Goal: Task Accomplishment & Management: Manage account settings

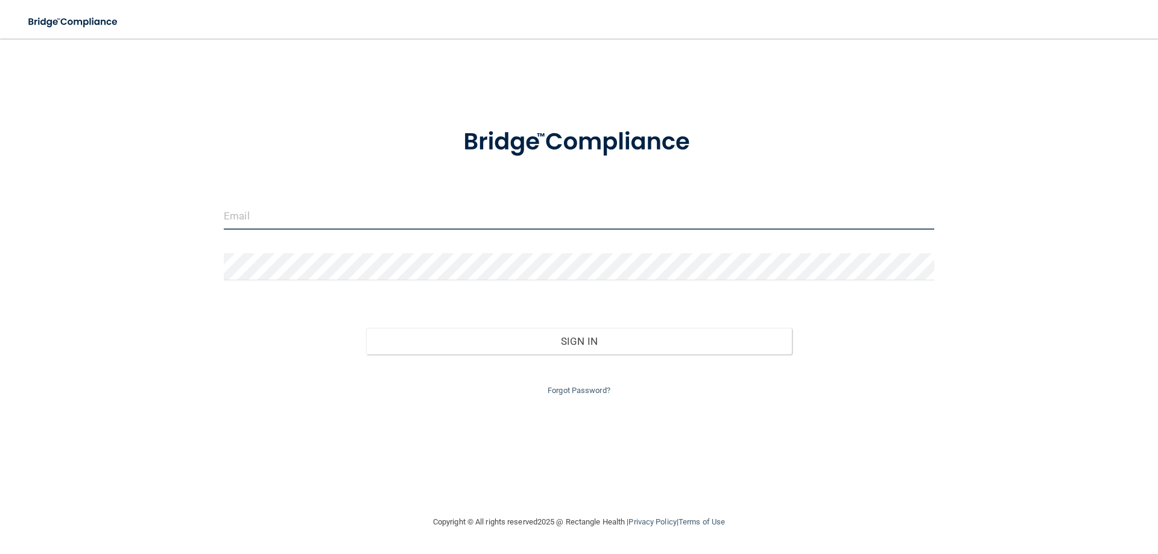
click at [347, 210] on input "email" at bounding box center [579, 216] width 710 height 27
type input "[PERSON_NAME][EMAIL_ADDRESS][PERSON_NAME][DOMAIN_NAME]"
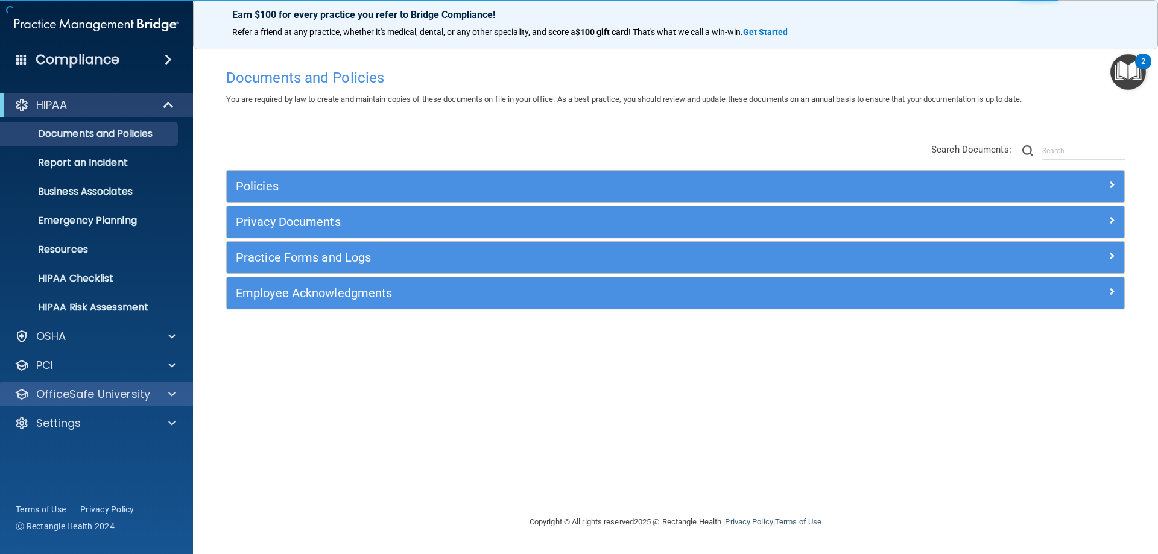
click at [62, 402] on div "OfficeSafe University" at bounding box center [97, 394] width 194 height 24
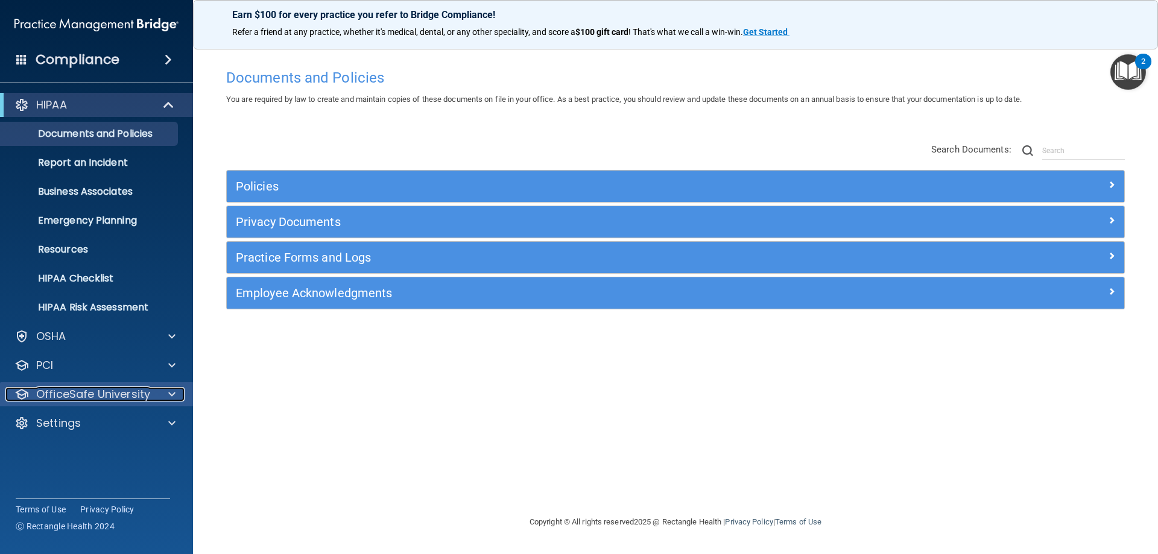
click at [71, 399] on p "OfficeSafe University" at bounding box center [93, 394] width 114 height 14
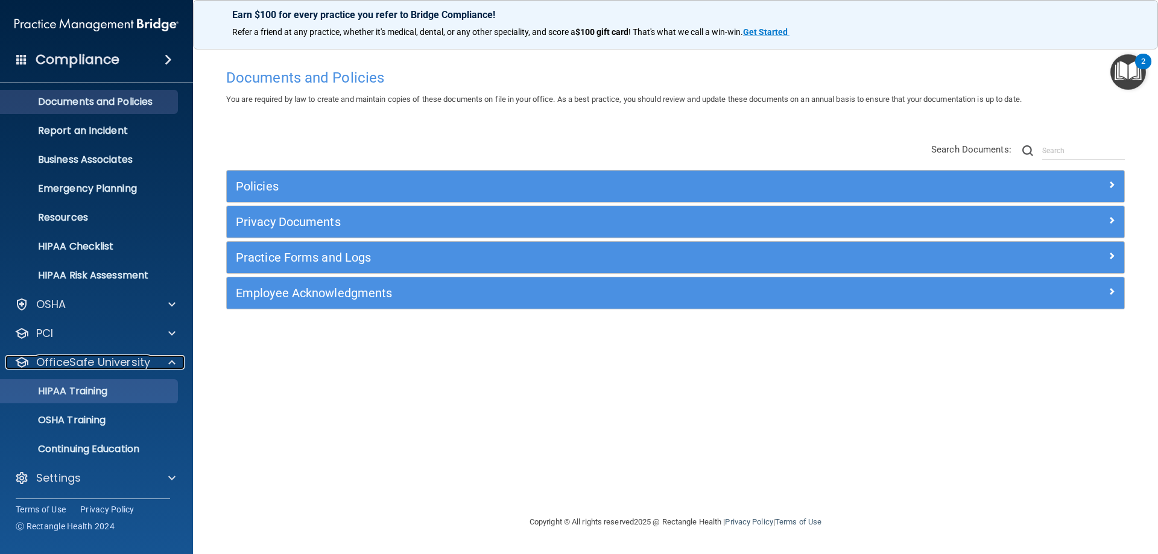
scroll to position [33, 0]
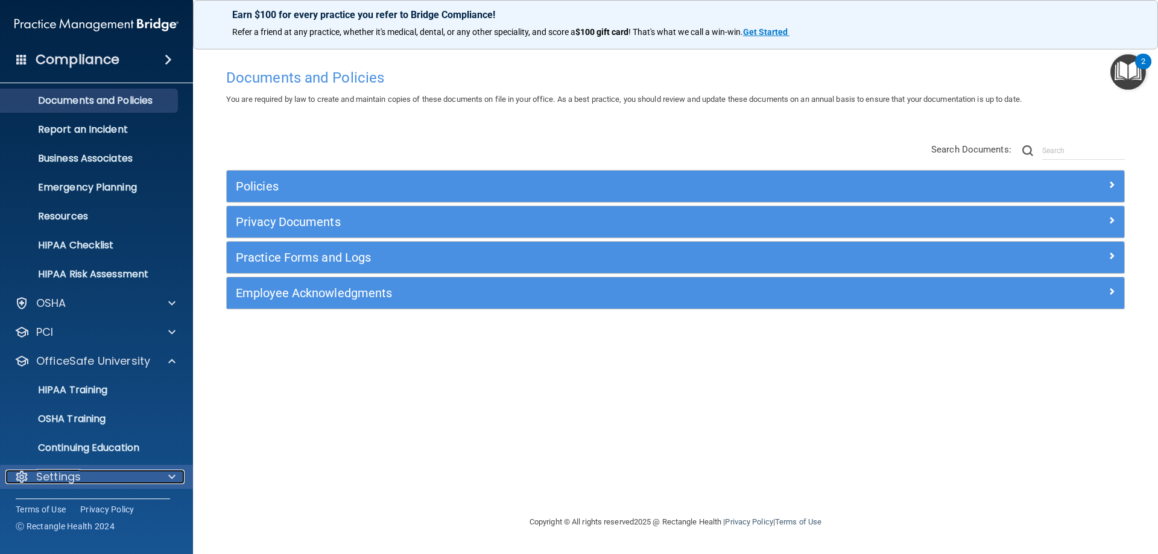
click at [65, 475] on p "Settings" at bounding box center [58, 477] width 45 height 14
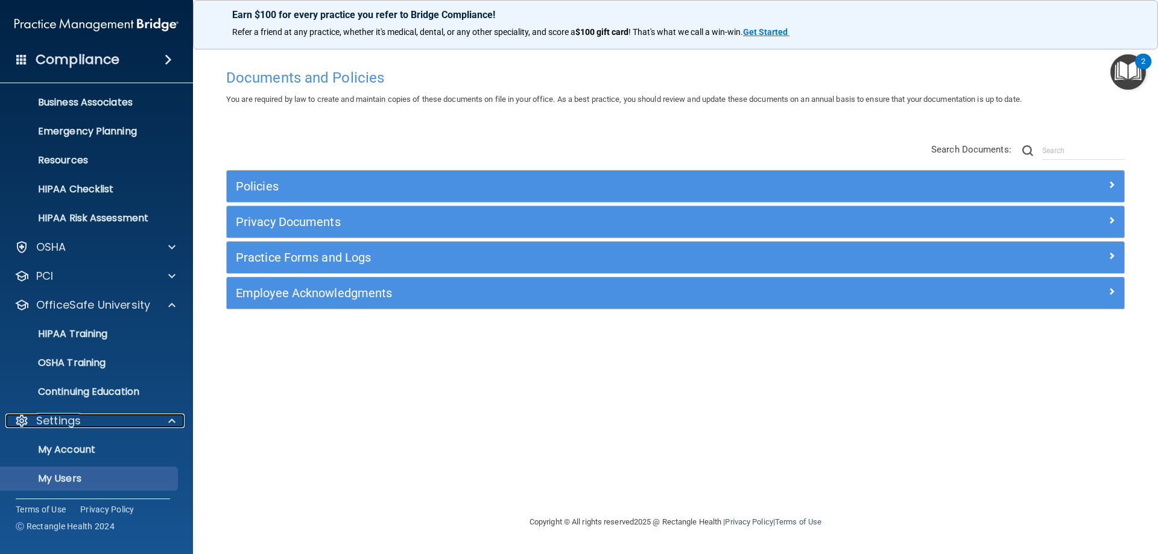
scroll to position [113, 0]
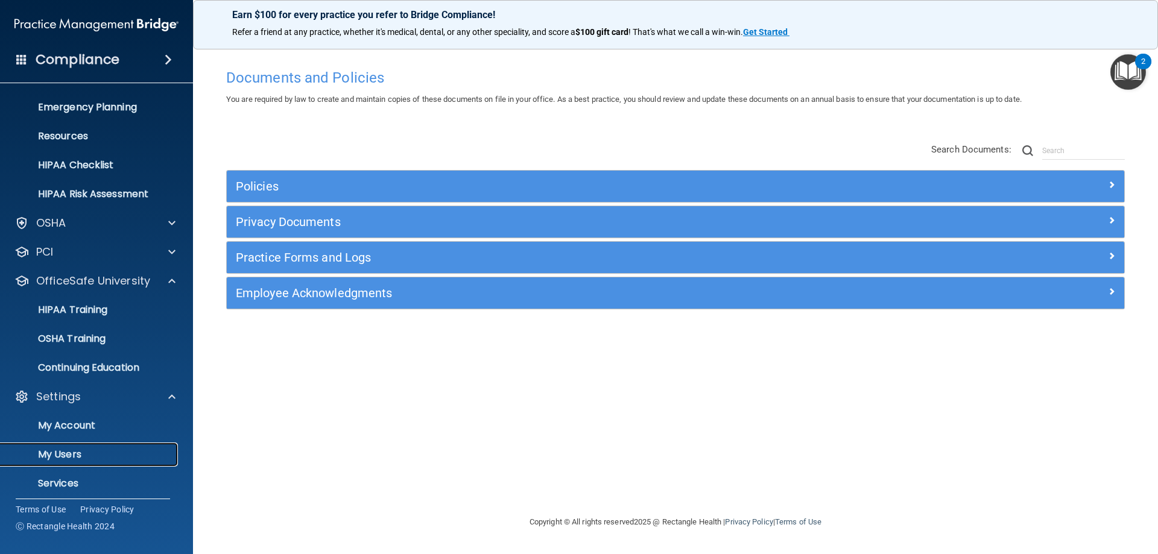
click at [74, 453] on p "My Users" at bounding box center [90, 455] width 165 height 12
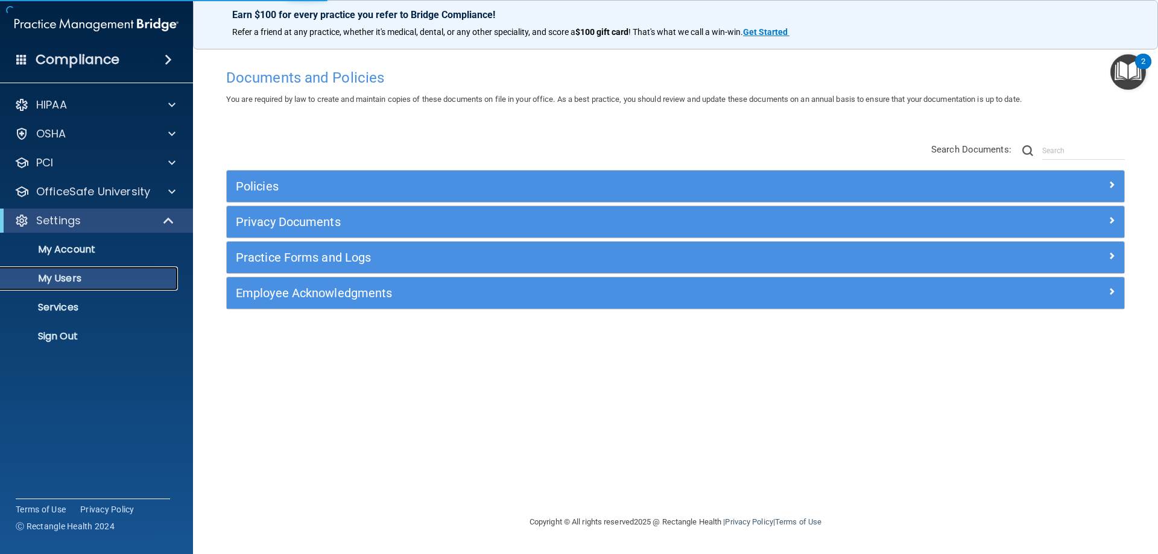
select select "20"
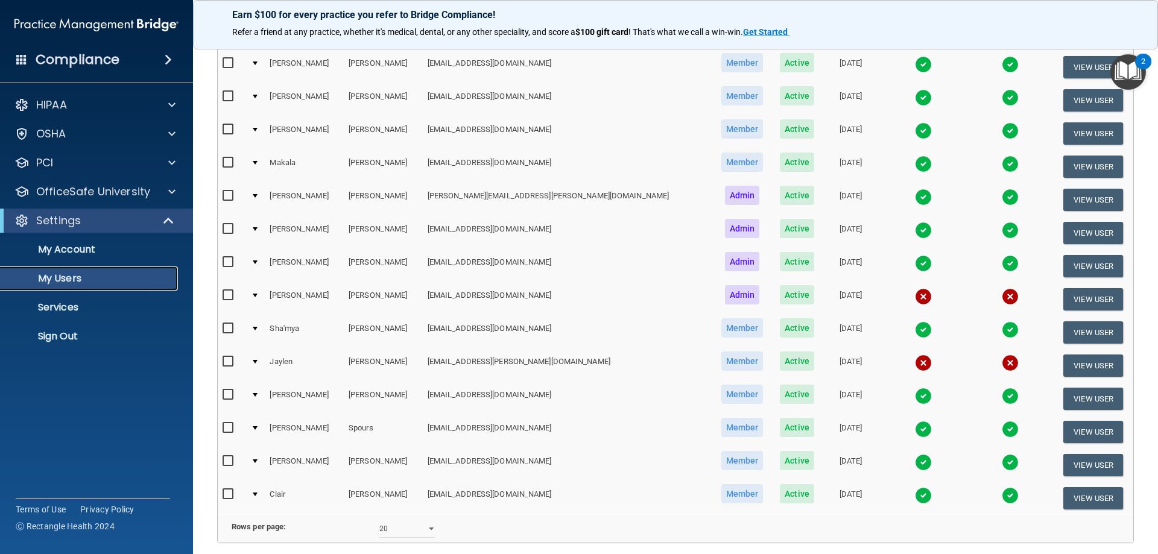
scroll to position [201, 0]
click at [1063, 364] on button "View User" at bounding box center [1093, 365] width 60 height 22
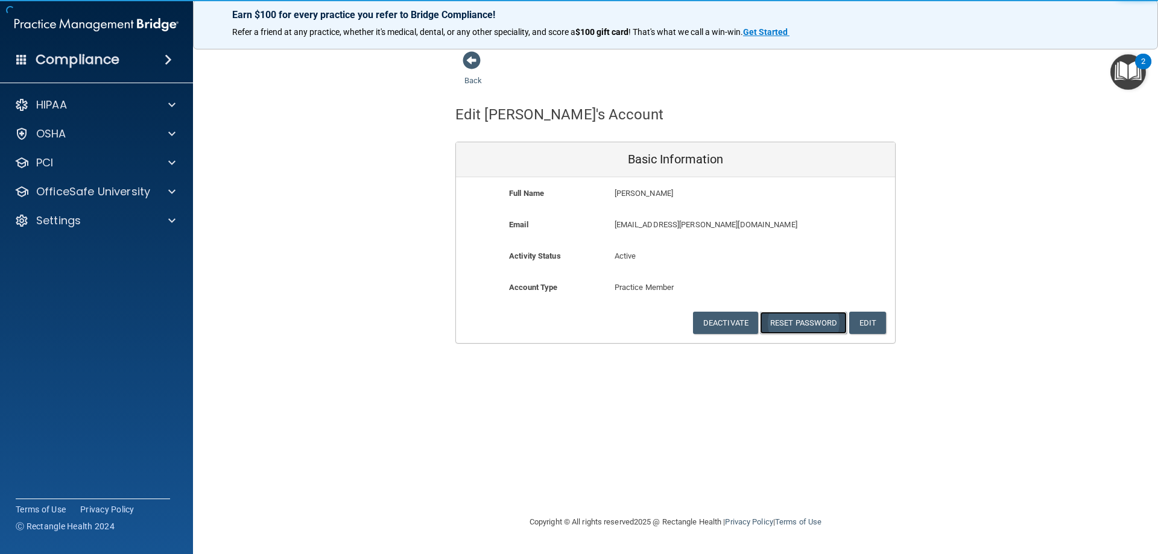
click at [786, 318] on button "Reset Password" at bounding box center [803, 323] width 87 height 22
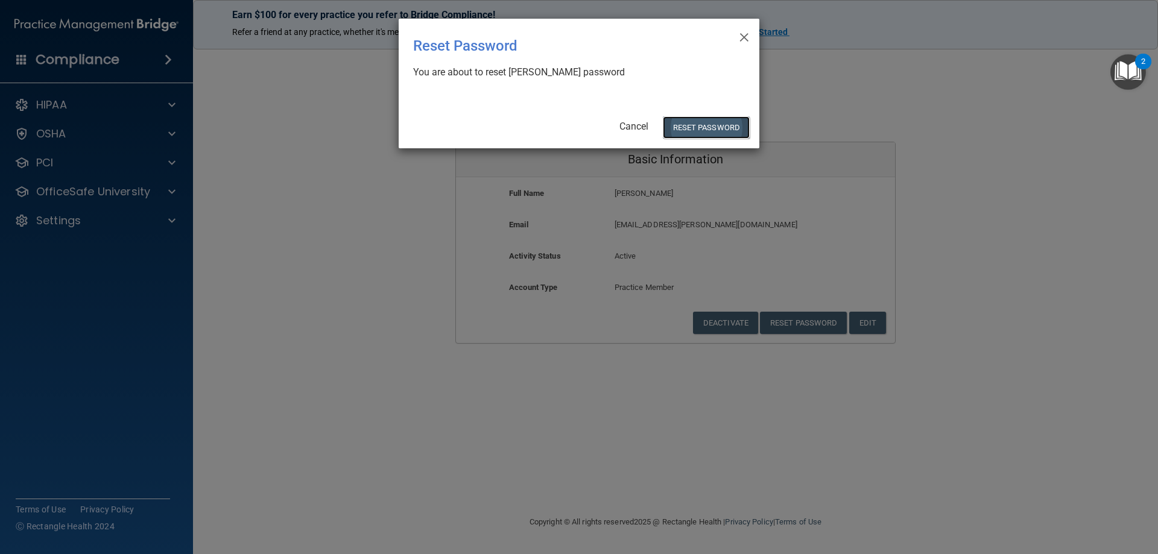
click at [733, 133] on button "Reset Password" at bounding box center [706, 127] width 87 height 22
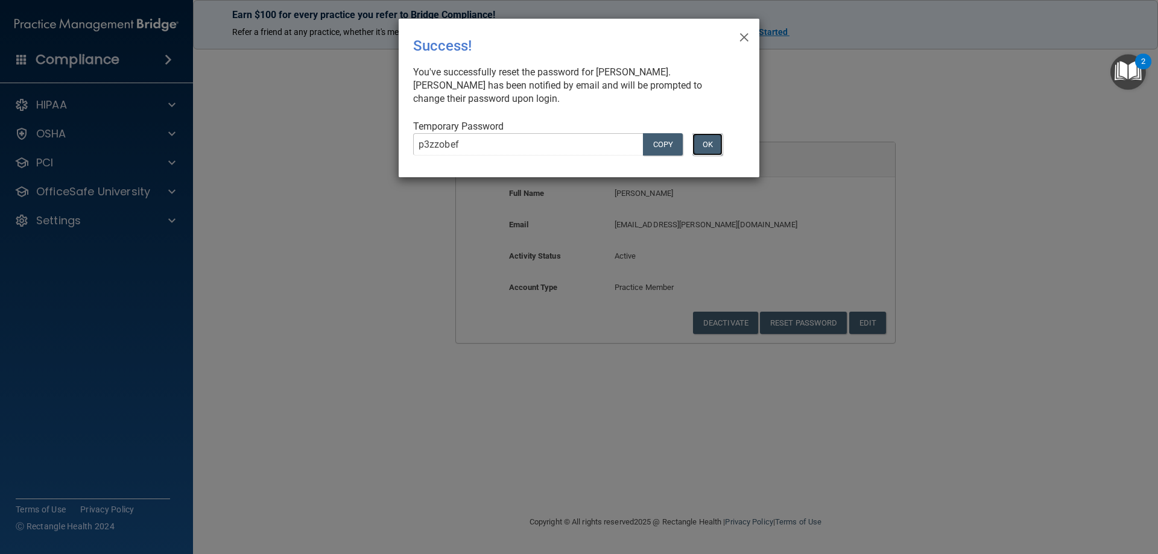
click at [710, 141] on button "OK" at bounding box center [707, 144] width 30 height 22
